Goal: Information Seeking & Learning: Learn about a topic

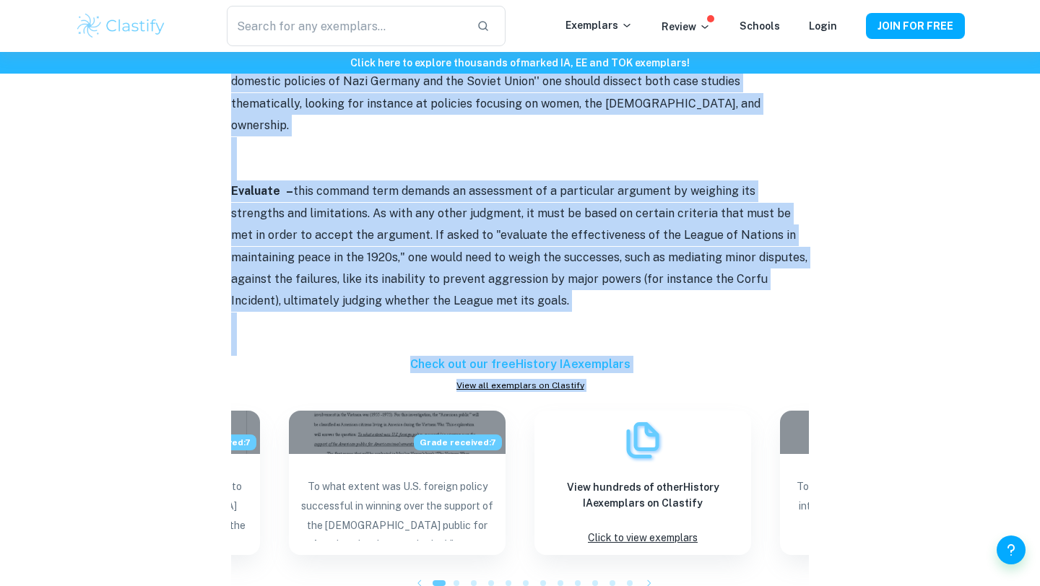
scroll to position [1150, 0]
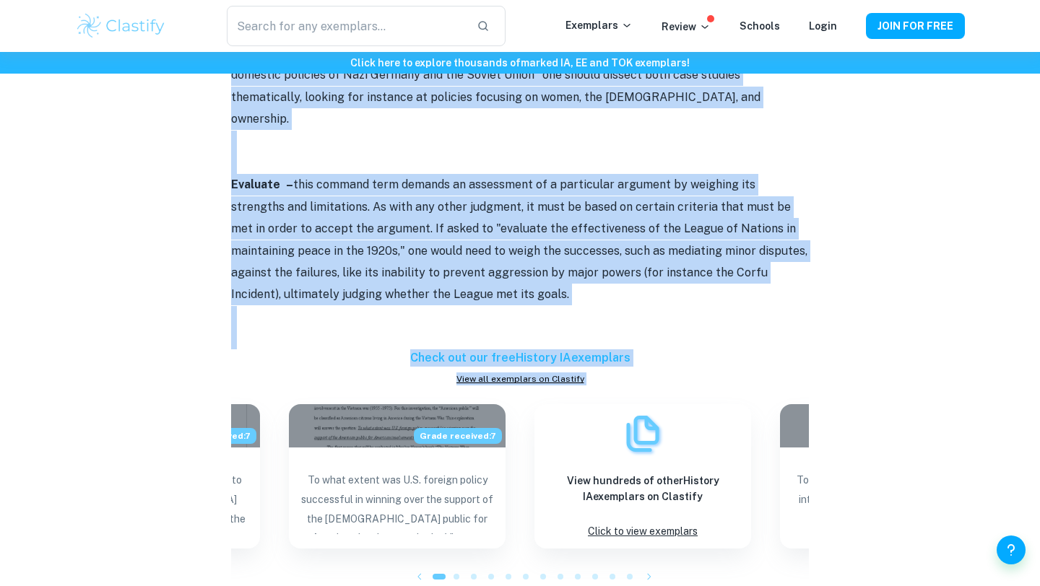
drag, startPoint x: 230, startPoint y: 149, endPoint x: 483, endPoint y: 254, distance: 274.5
click at [483, 254] on div "IB History Command Terms By [PERSON_NAME] • [DATE] Get feedback on your History…" at bounding box center [520, 107] width 890 height 2292
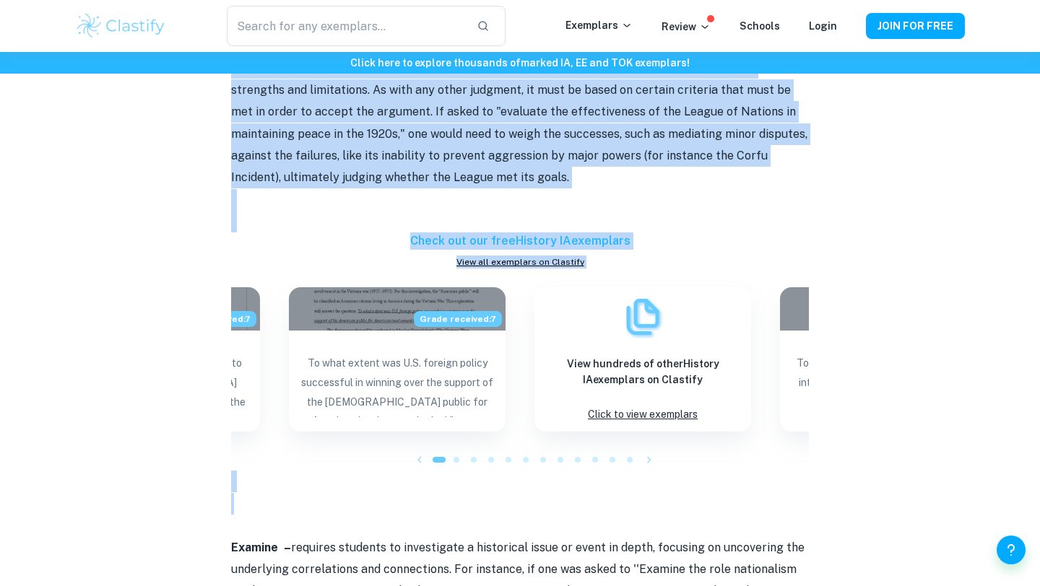
scroll to position [1016, 0]
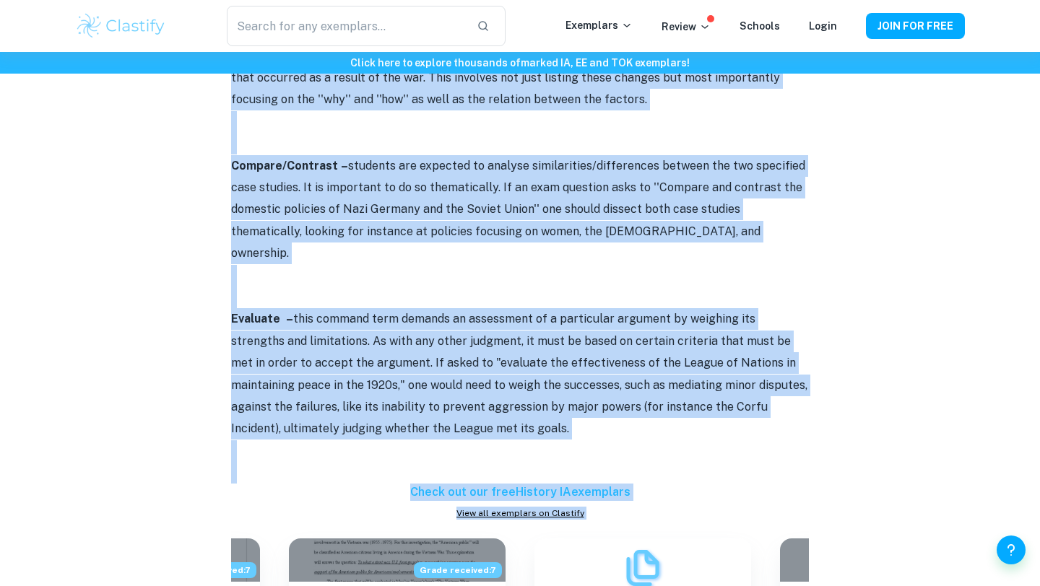
click at [329, 329] on p "Evaluate – this command term demands an assessment of a particular argument by …" at bounding box center [520, 373] width 578 height 131
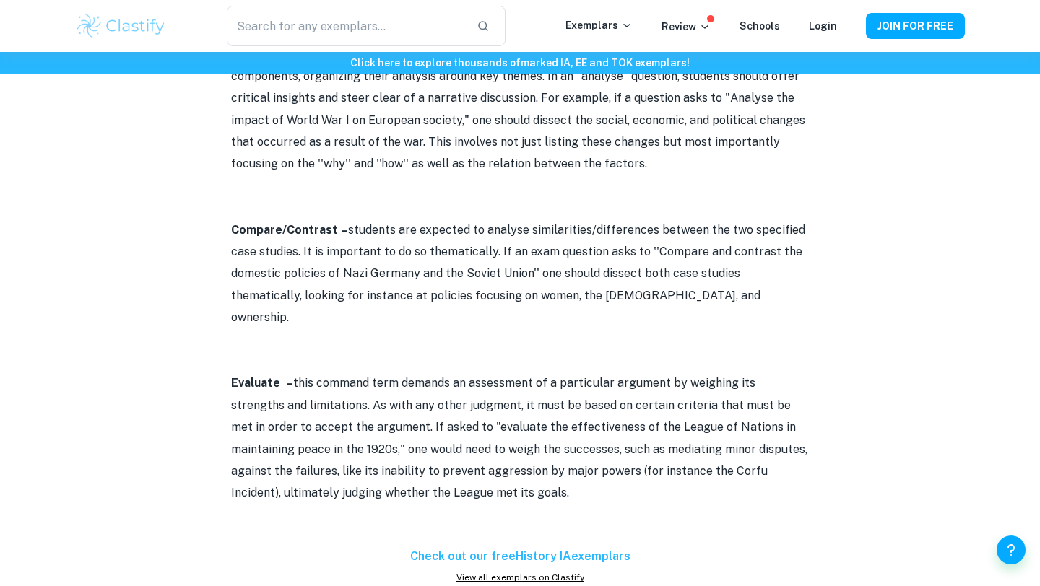
scroll to position [951, 0]
drag, startPoint x: 476, startPoint y: 392, endPoint x: 552, endPoint y: 8, distance: 391.5
click at [552, 8] on div "​ Exemplars Review Schools Login JOIN FOR FREE Click here to explore thousands …" at bounding box center [520, 476] width 1040 height 2750
click at [482, 373] on p "Evaluate – this command term demands an assessment of a particular argument by …" at bounding box center [520, 438] width 578 height 131
drag, startPoint x: 457, startPoint y: 454, endPoint x: 492, endPoint y: 31, distance: 424.5
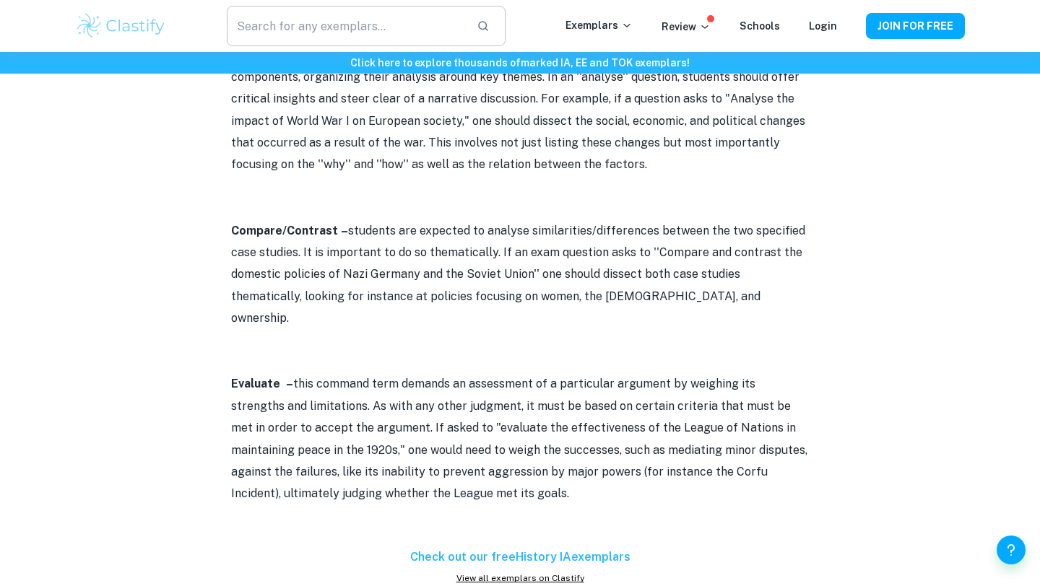
click at [492, 31] on div "​ Exemplars Review Schools Login JOIN FOR FREE Click here to explore thousands …" at bounding box center [520, 476] width 1040 height 2750
click at [478, 176] on p at bounding box center [520, 187] width 578 height 22
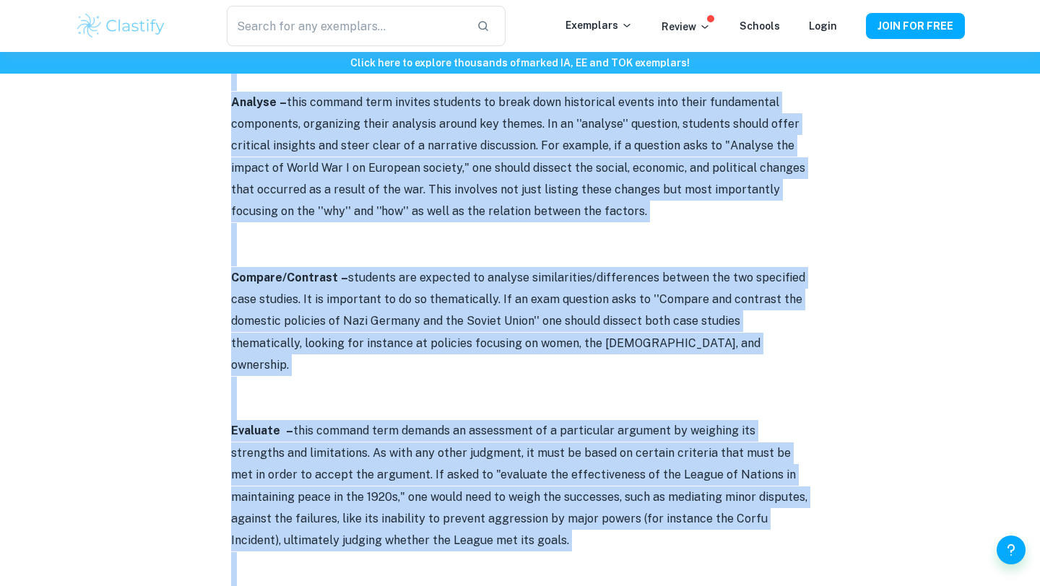
scroll to position [941, 0]
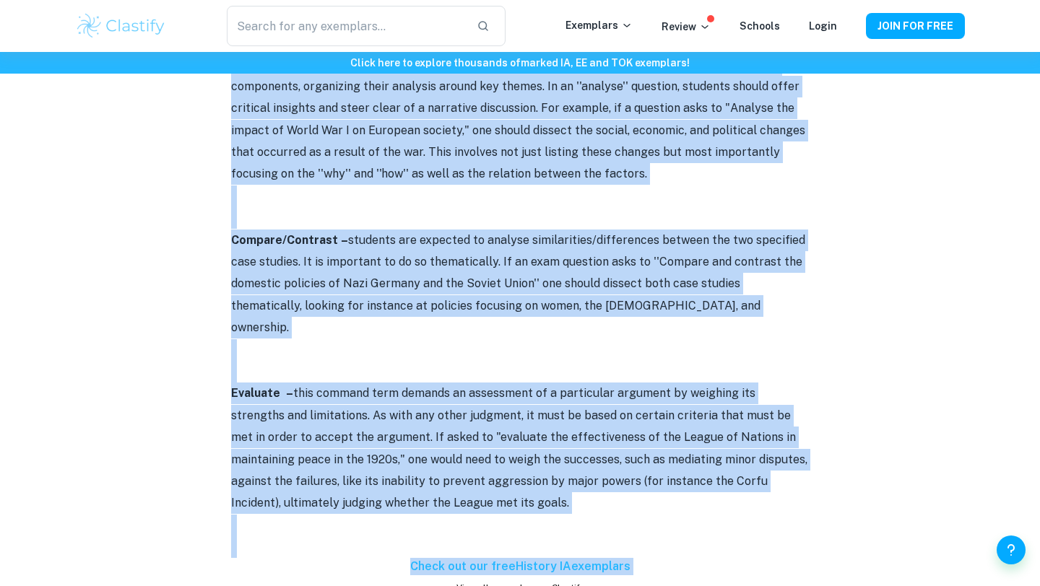
drag, startPoint x: 228, startPoint y: 208, endPoint x: 484, endPoint y: 452, distance: 353.4
click at [484, 452] on div "IB History Command Terms By [PERSON_NAME] • [DATE] Get feedback on your History…" at bounding box center [520, 316] width 890 height 2292
copy div "Loremip – dolo sitamet cons adip eli seddoei temporin ut laboreetd mag aliqua e…"
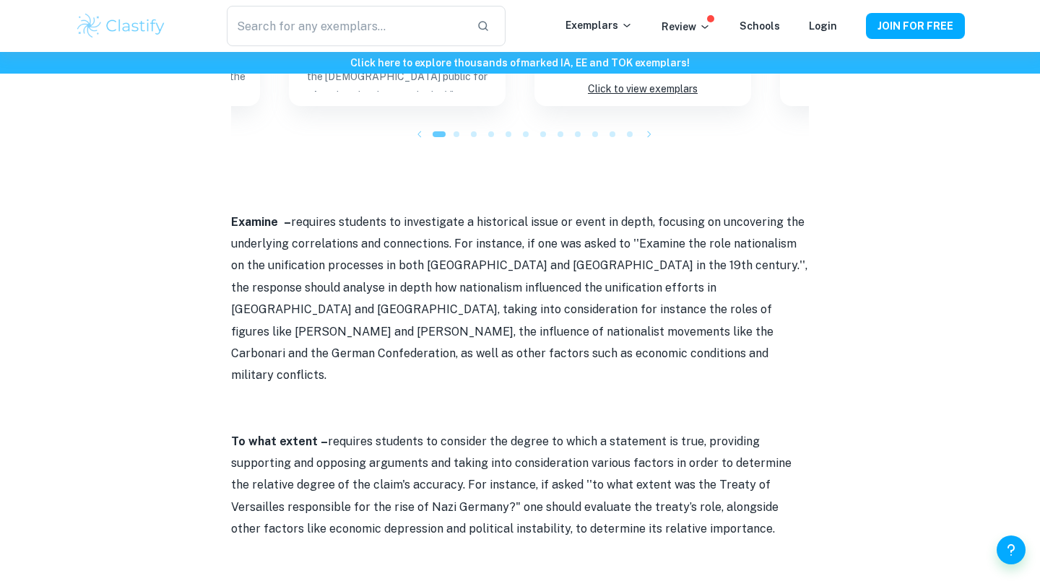
scroll to position [1592, 0]
drag, startPoint x: 232, startPoint y: 179, endPoint x: 703, endPoint y: 459, distance: 547.2
copy div "Loremip – dolorsit ametcons ad elitseddoei t incididunt utlab et dolor ma aliqu…"
